Goal: Transaction & Acquisition: Purchase product/service

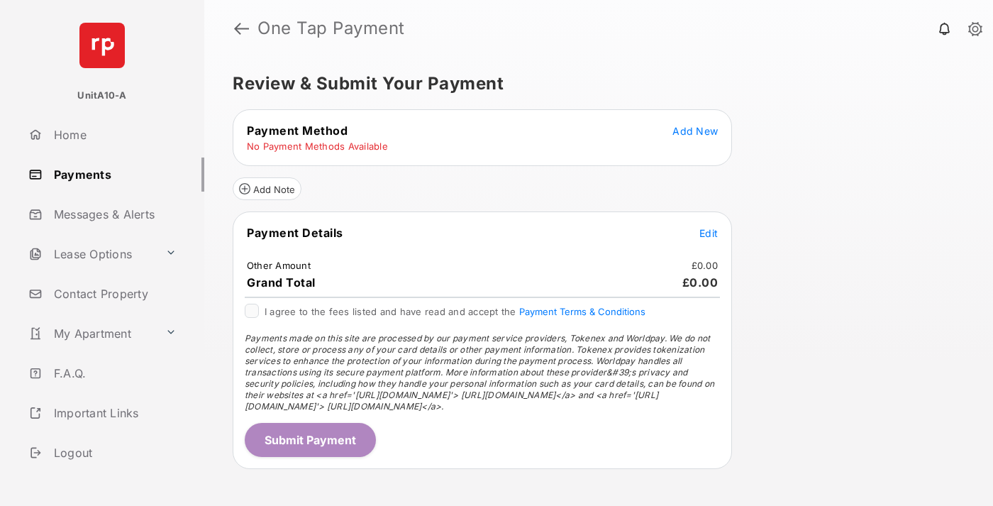
click at [695, 130] on span "Add New" at bounding box center [694, 131] width 45 height 12
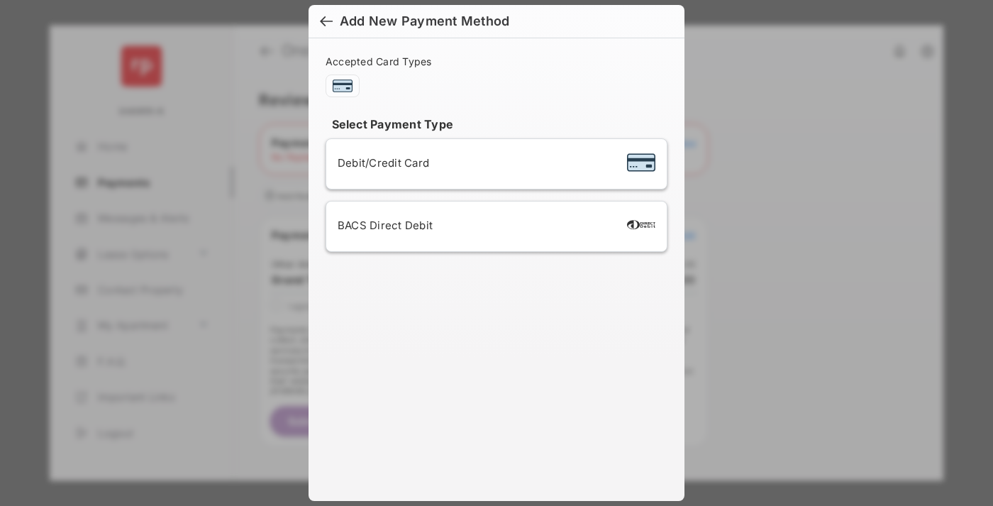
click at [379, 162] on span "Debit/Credit Card" at bounding box center [383, 162] width 91 height 13
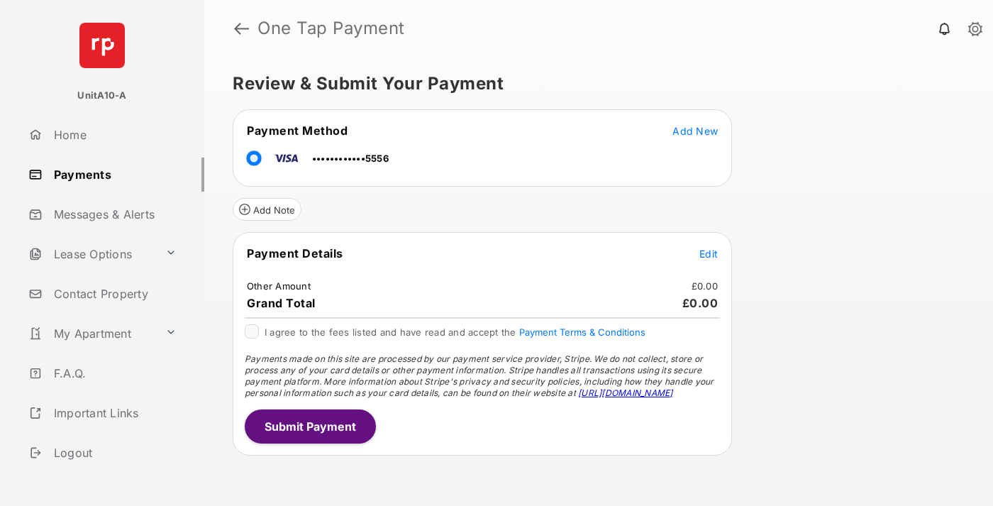
click at [708, 253] on span "Edit" at bounding box center [708, 253] width 18 height 12
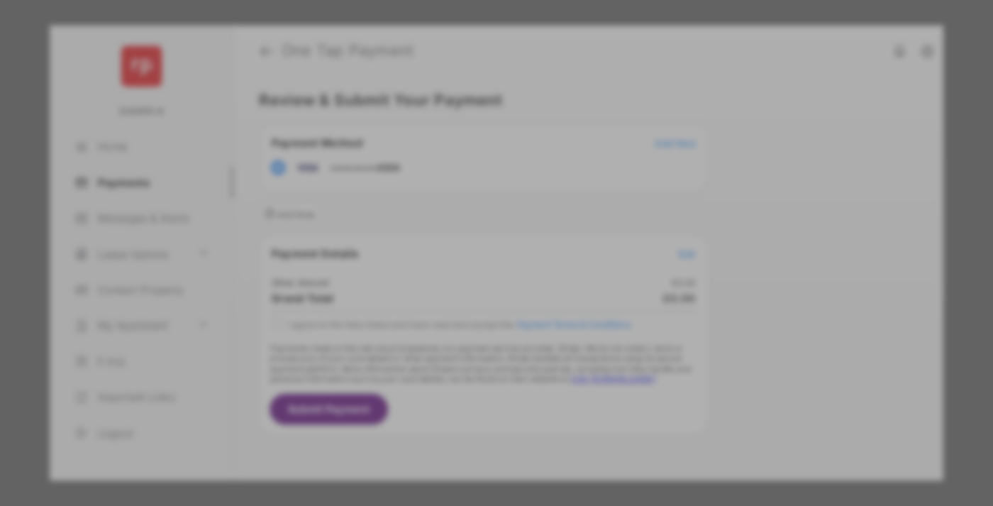
type input "***"
click at [448, 373] on button "Save" at bounding box center [448, 374] width 71 height 34
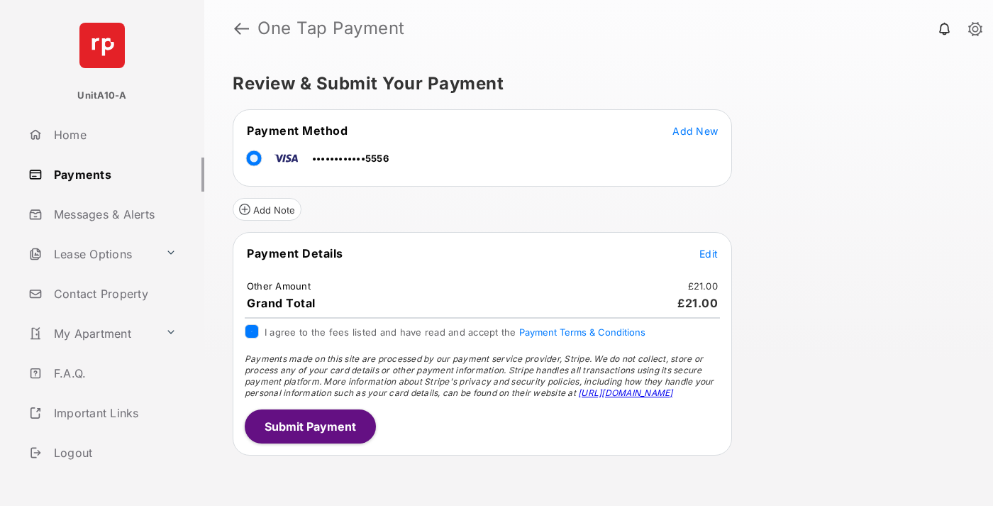
click at [309, 425] on button "Submit Payment" at bounding box center [310, 426] width 131 height 34
